Goal: Find specific page/section: Find specific page/section

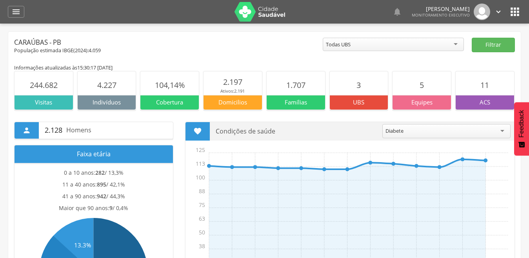
click at [13, 12] on icon "" at bounding box center [15, 11] width 9 height 9
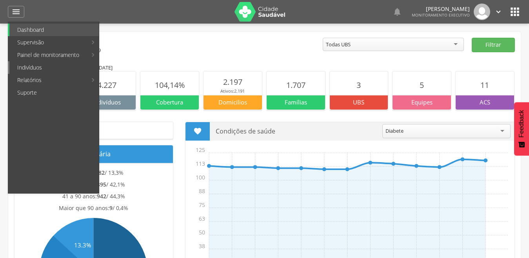
click at [40, 68] on link "Indivíduos" at bounding box center [53, 67] width 89 height 13
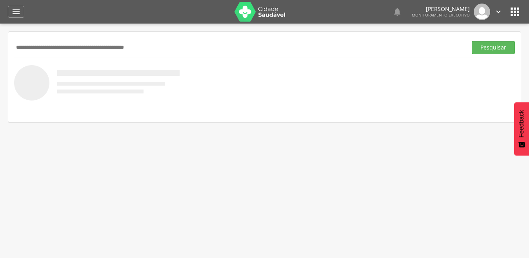
click at [99, 41] on input "text" at bounding box center [239, 47] width 450 height 13
click at [156, 44] on input "text" at bounding box center [239, 47] width 450 height 13
click at [472, 41] on button "Pesquisar" at bounding box center [493, 47] width 43 height 13
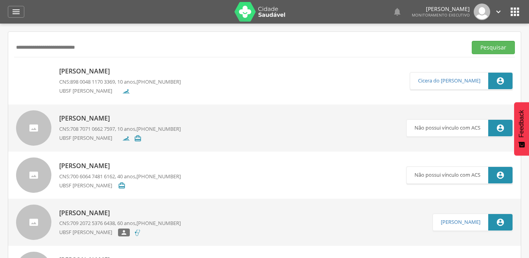
drag, startPoint x: 90, startPoint y: 48, endPoint x: 62, endPoint y: 46, distance: 28.0
click at [62, 46] on input "**********" at bounding box center [239, 47] width 450 height 13
type input "**********"
click at [103, 116] on p "[PERSON_NAME]" at bounding box center [120, 118] width 122 height 9
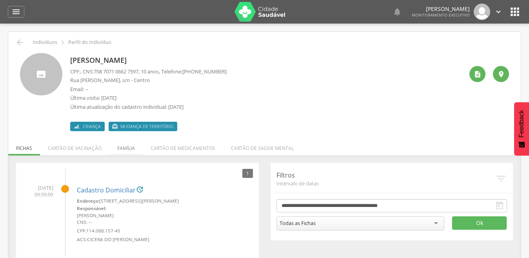
click at [120, 146] on li "Família" at bounding box center [125, 146] width 33 height 18
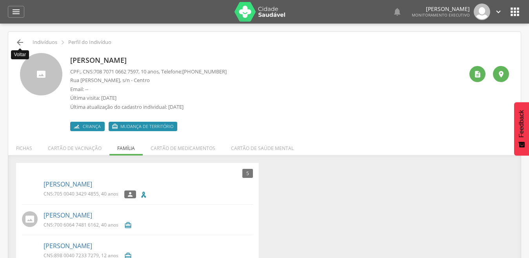
click at [17, 42] on icon "" at bounding box center [19, 42] width 9 height 9
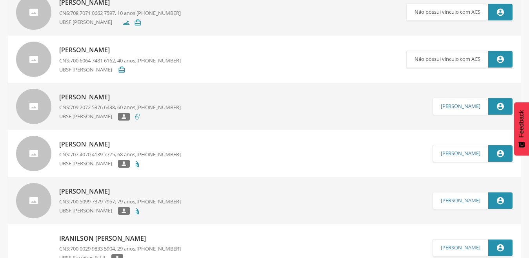
scroll to position [155, 0]
